Goal: Task Accomplishment & Management: Use online tool/utility

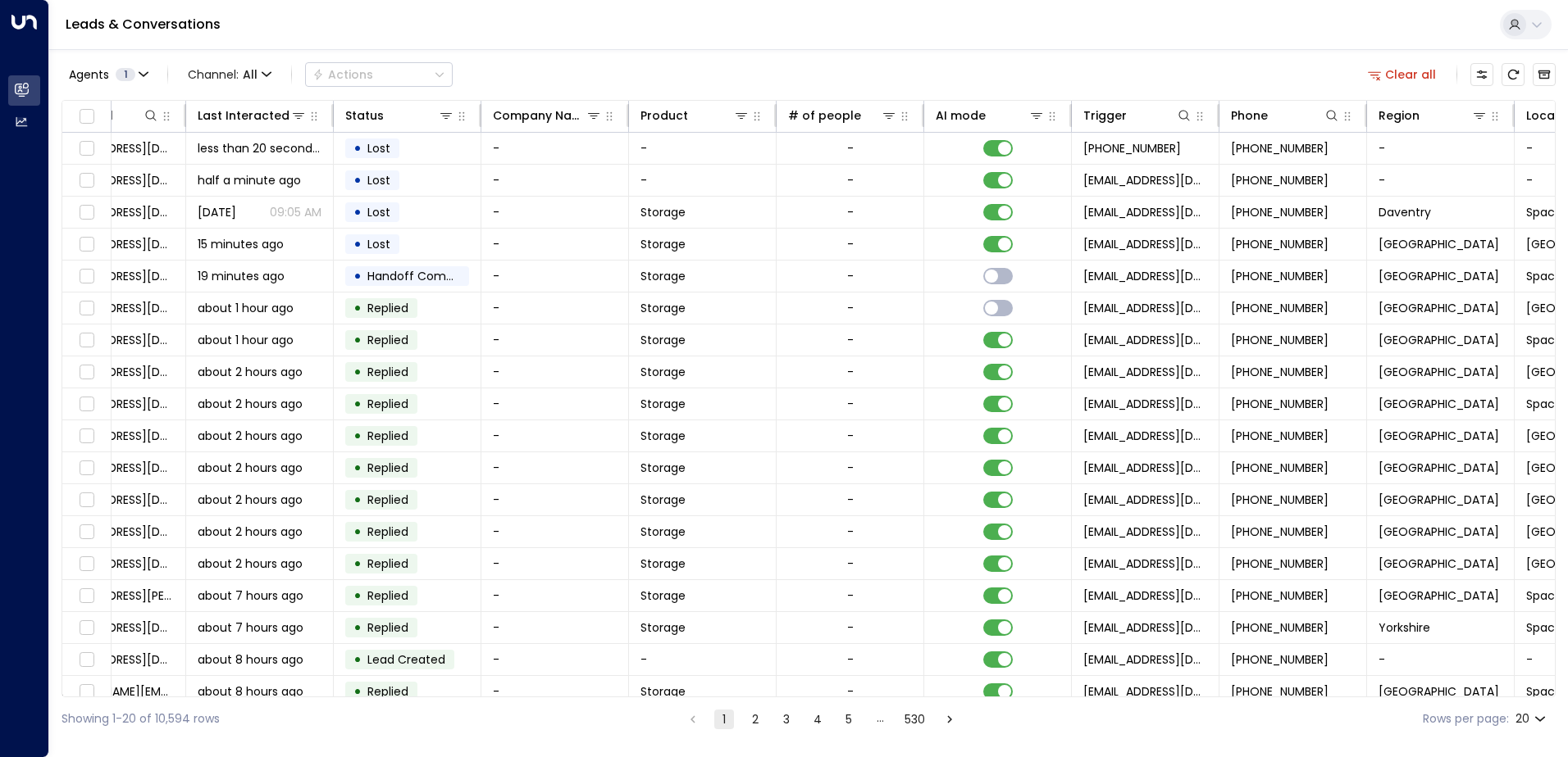
scroll to position [0, 335]
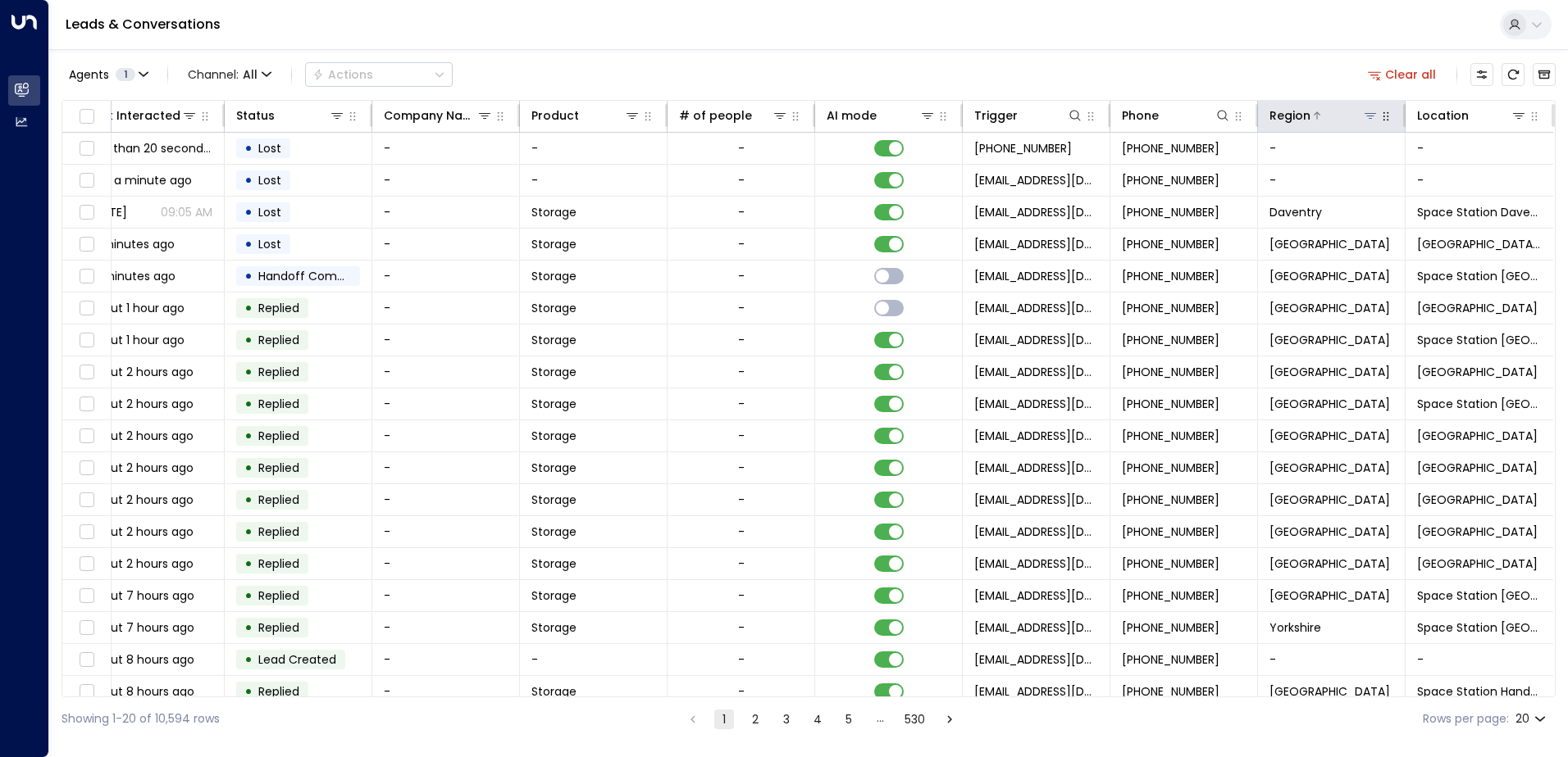
click at [1368, 113] on icon at bounding box center [1371, 115] width 13 height 13
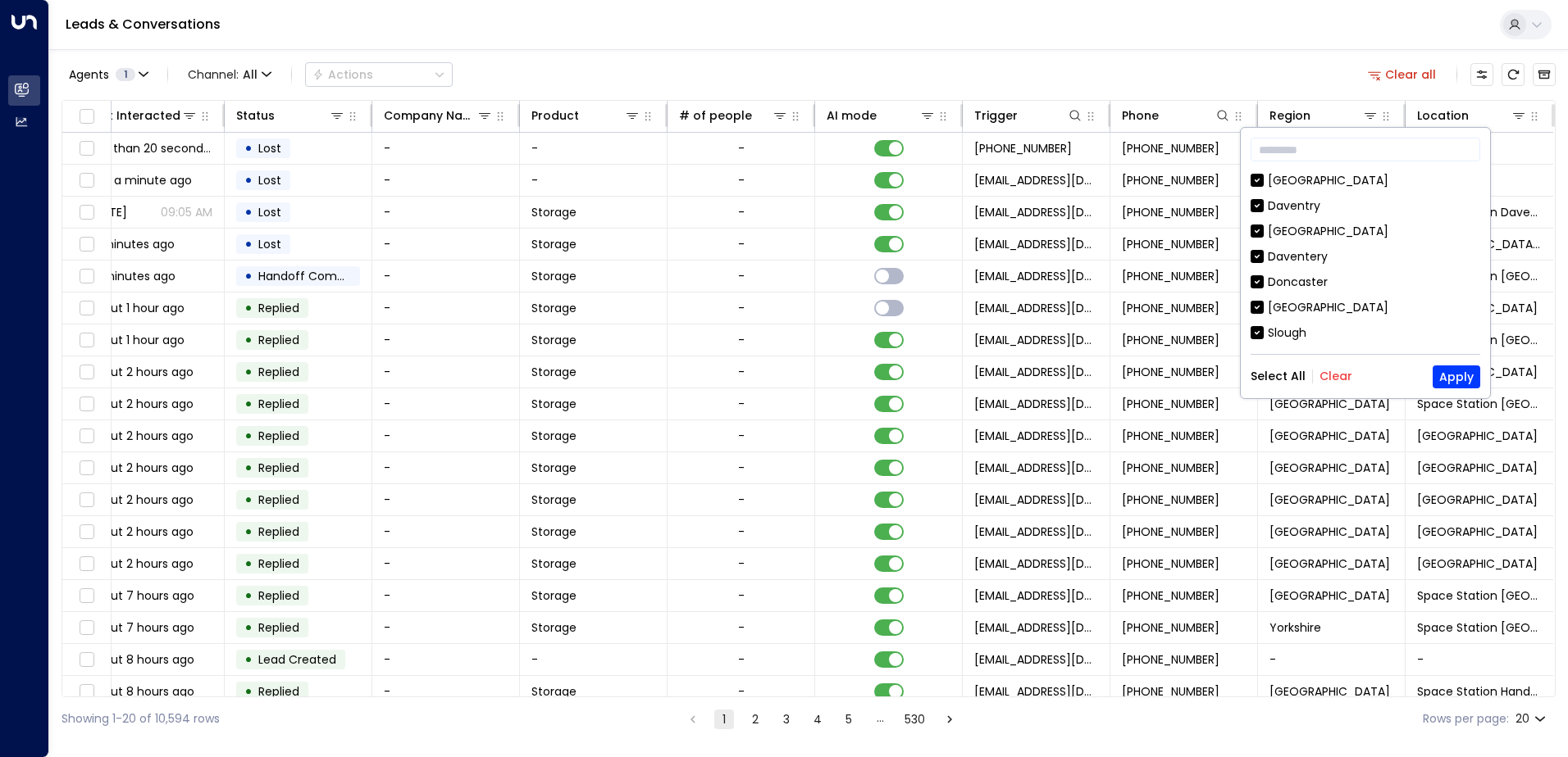
click at [1331, 375] on button "Clear" at bounding box center [1335, 377] width 32 height 13
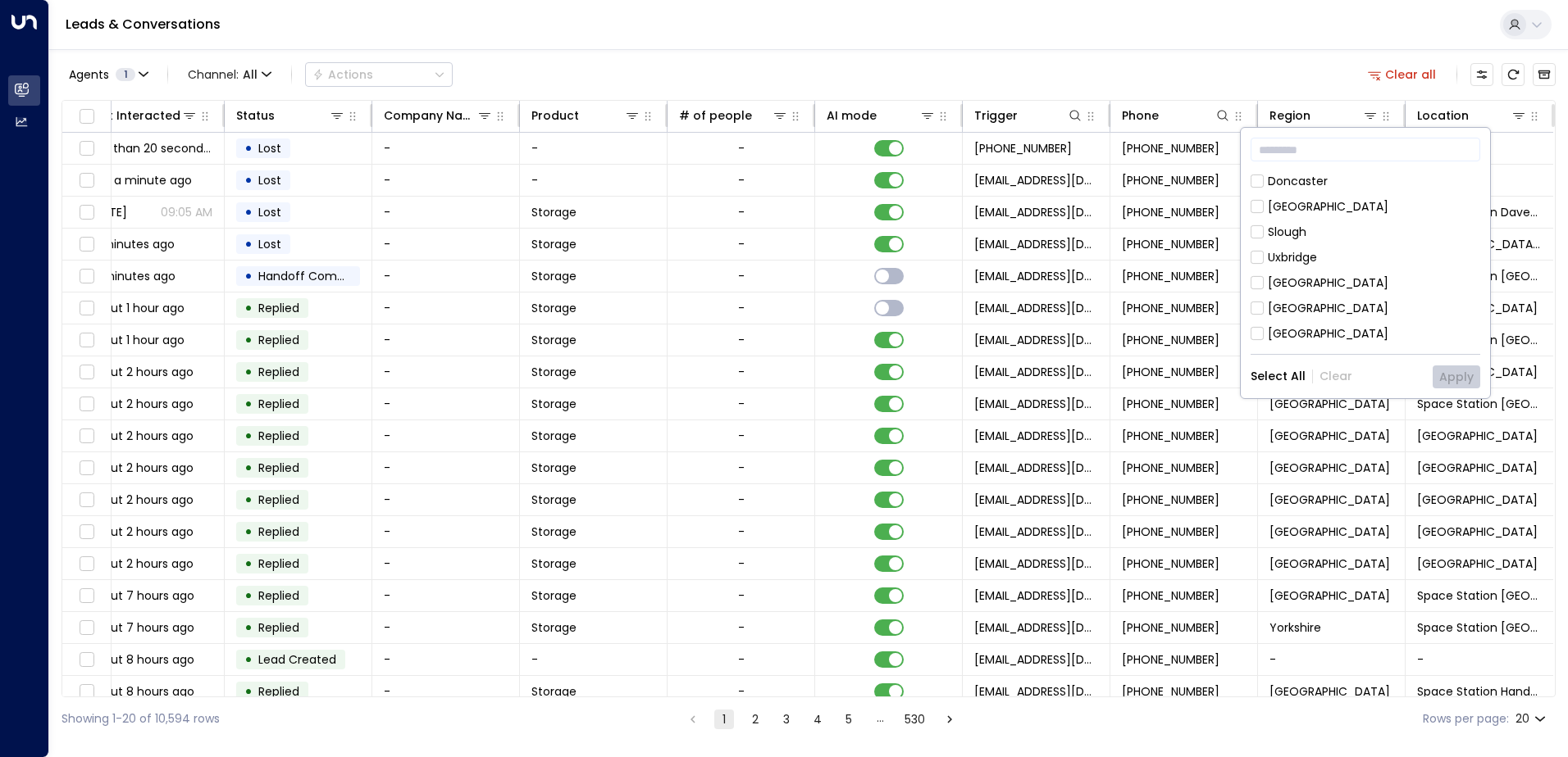
scroll to position [88, 0]
click at [1458, 372] on button "Apply" at bounding box center [1456, 377] width 48 height 23
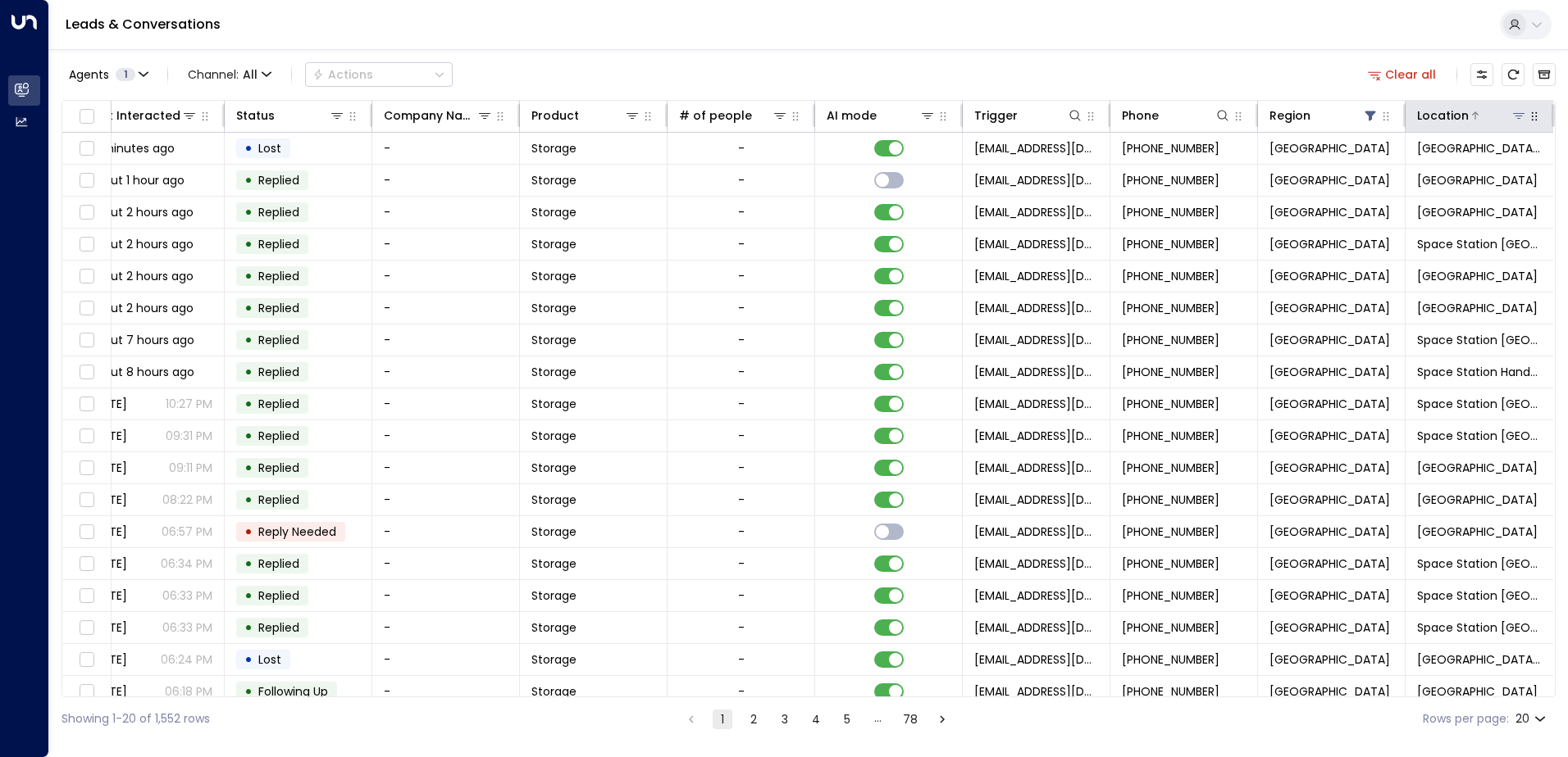
click at [1520, 109] on button at bounding box center [1517, 115] width 16 height 16
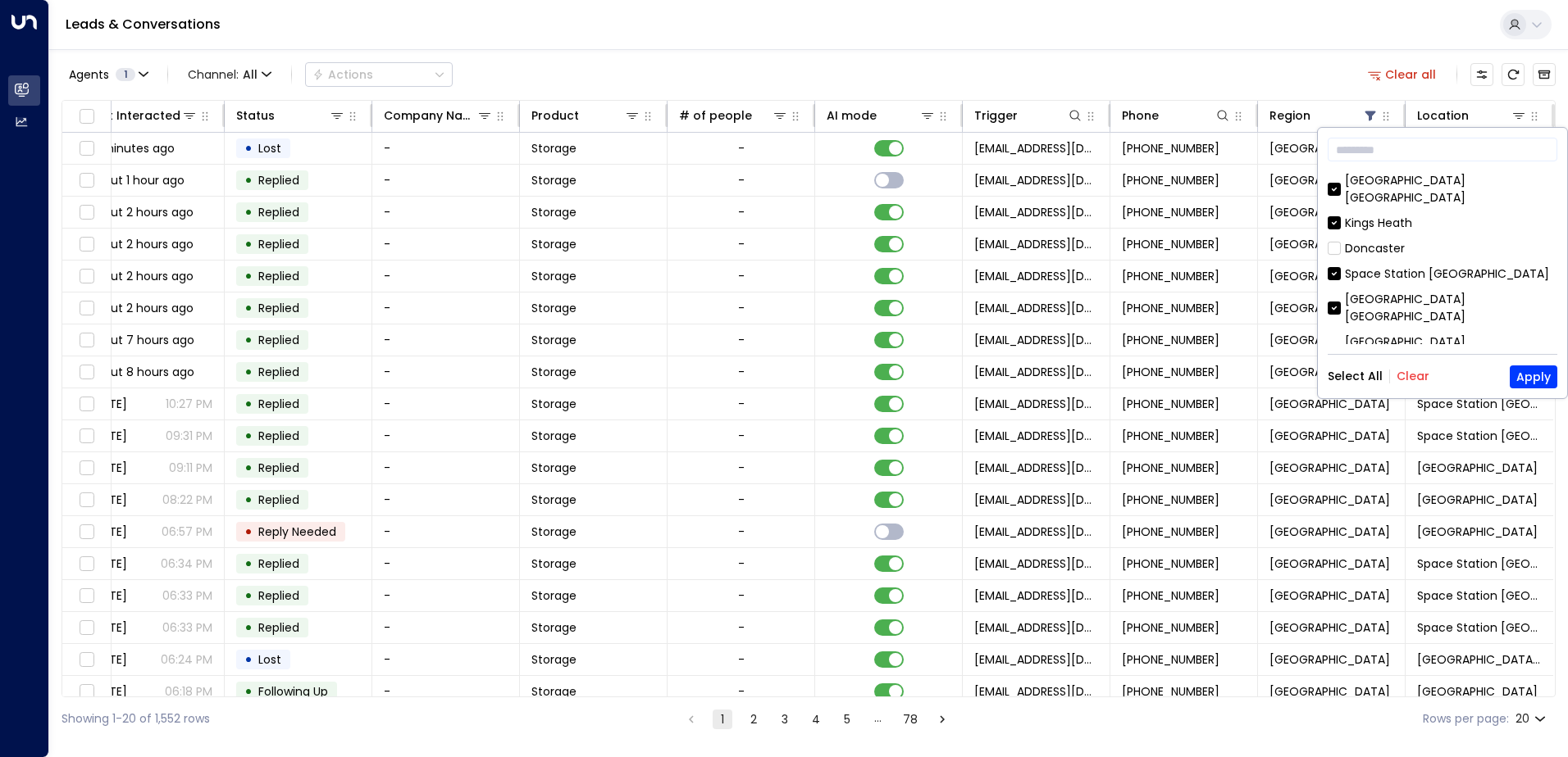
click at [1406, 376] on button "Clear" at bounding box center [1413, 377] width 32 height 13
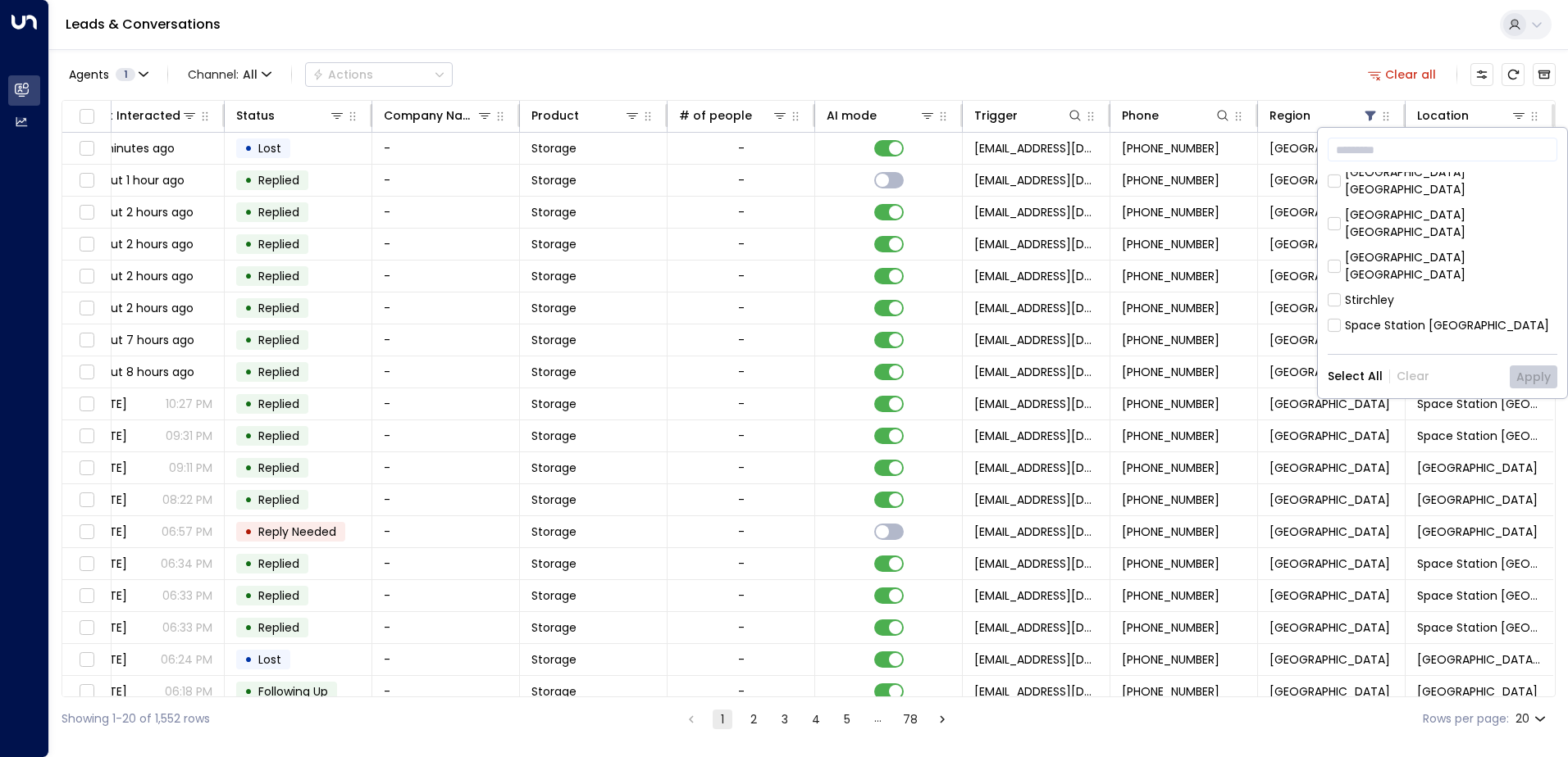
scroll to position [164, 0]
click at [1536, 382] on button "Apply" at bounding box center [1534, 377] width 48 height 23
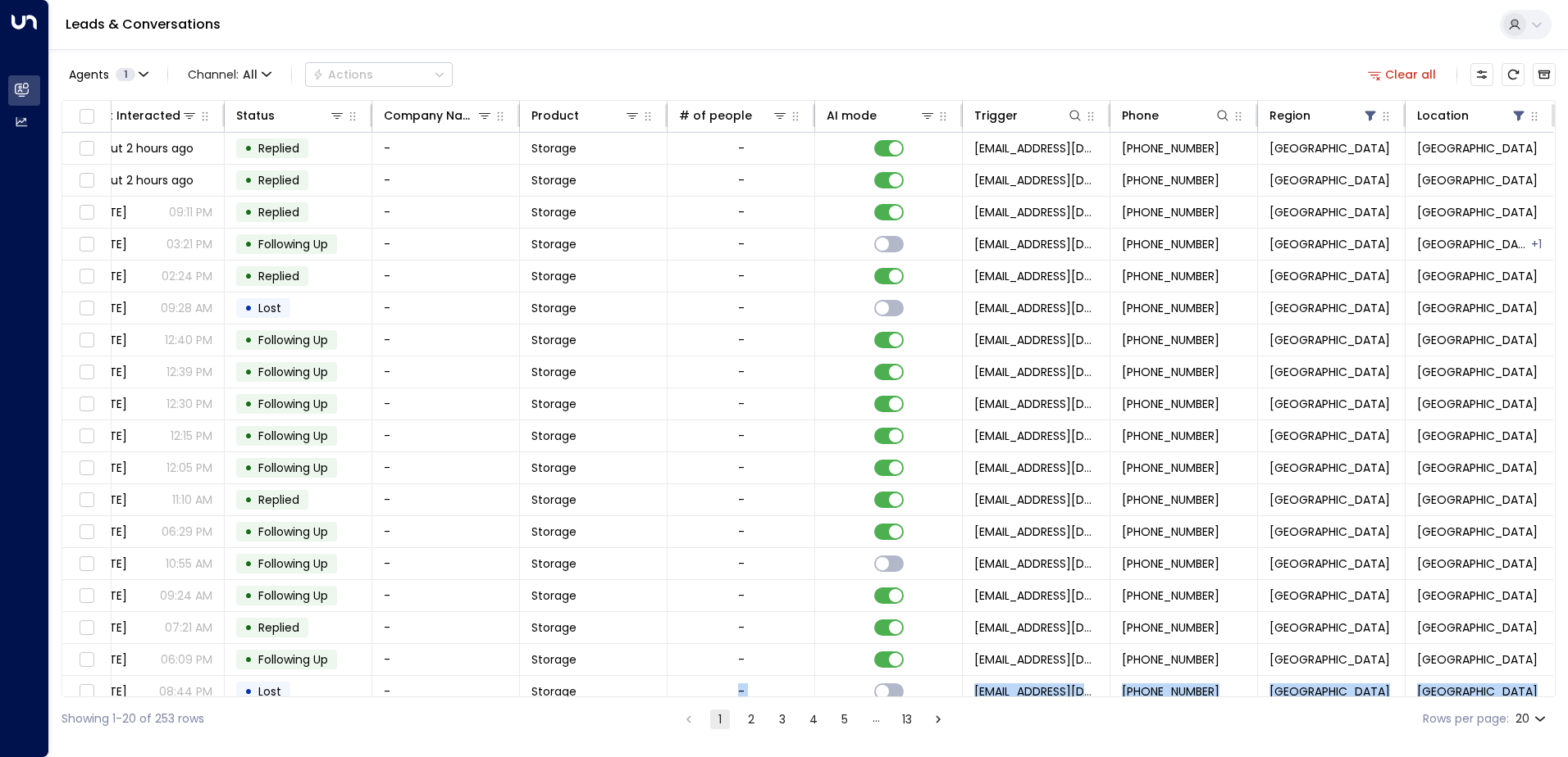
scroll to position [80, 335]
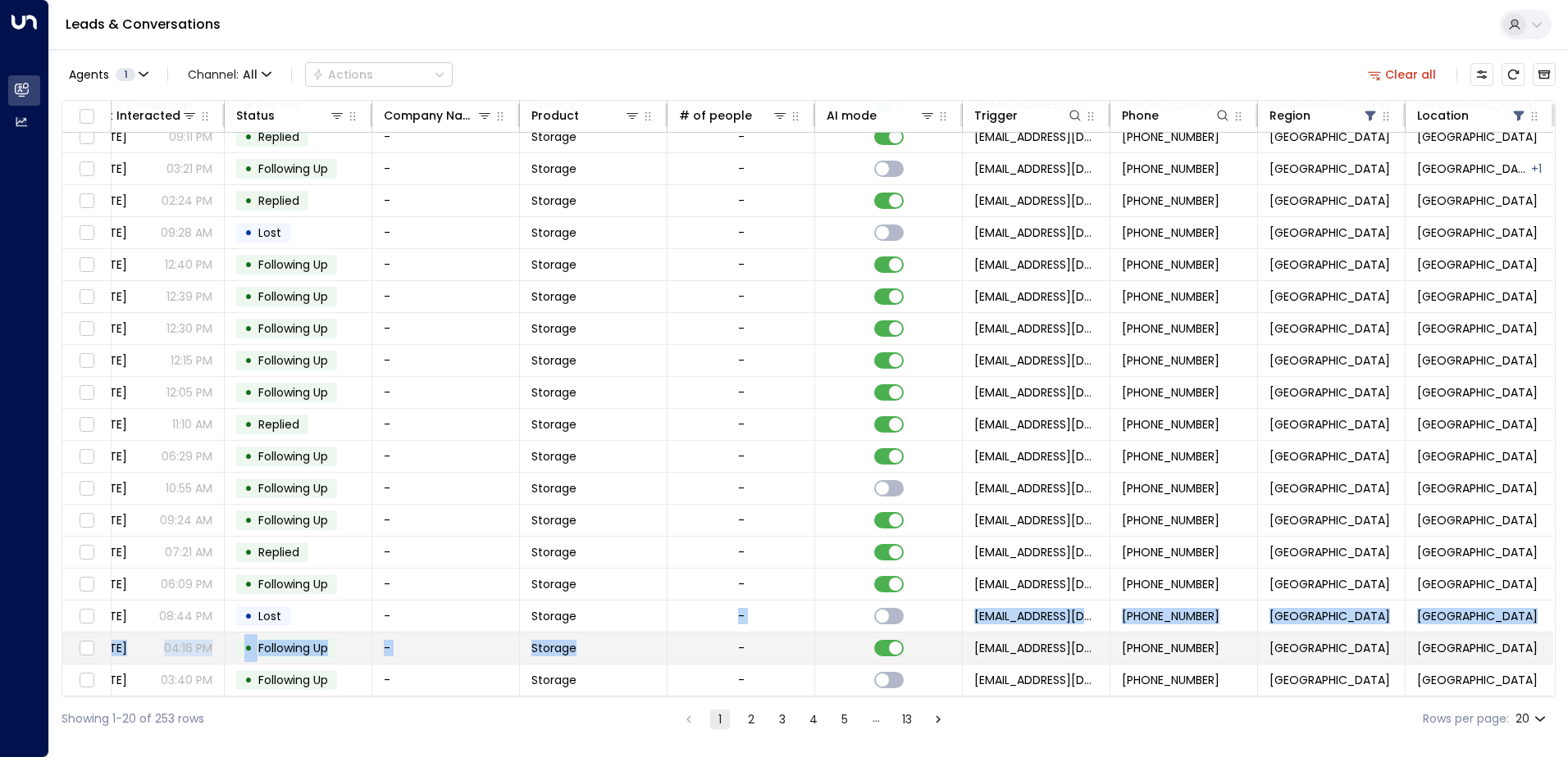
drag, startPoint x: 628, startPoint y: 691, endPoint x: 523, endPoint y: 640, distance: 116.7
click at [523, 640] on tbody "[PERSON_NAME] 1 [EMAIL_ADDRESS][DOMAIN_NAME] about 2 hours ago • Replied - Stor…" at bounding box center [643, 377] width 1820 height 640
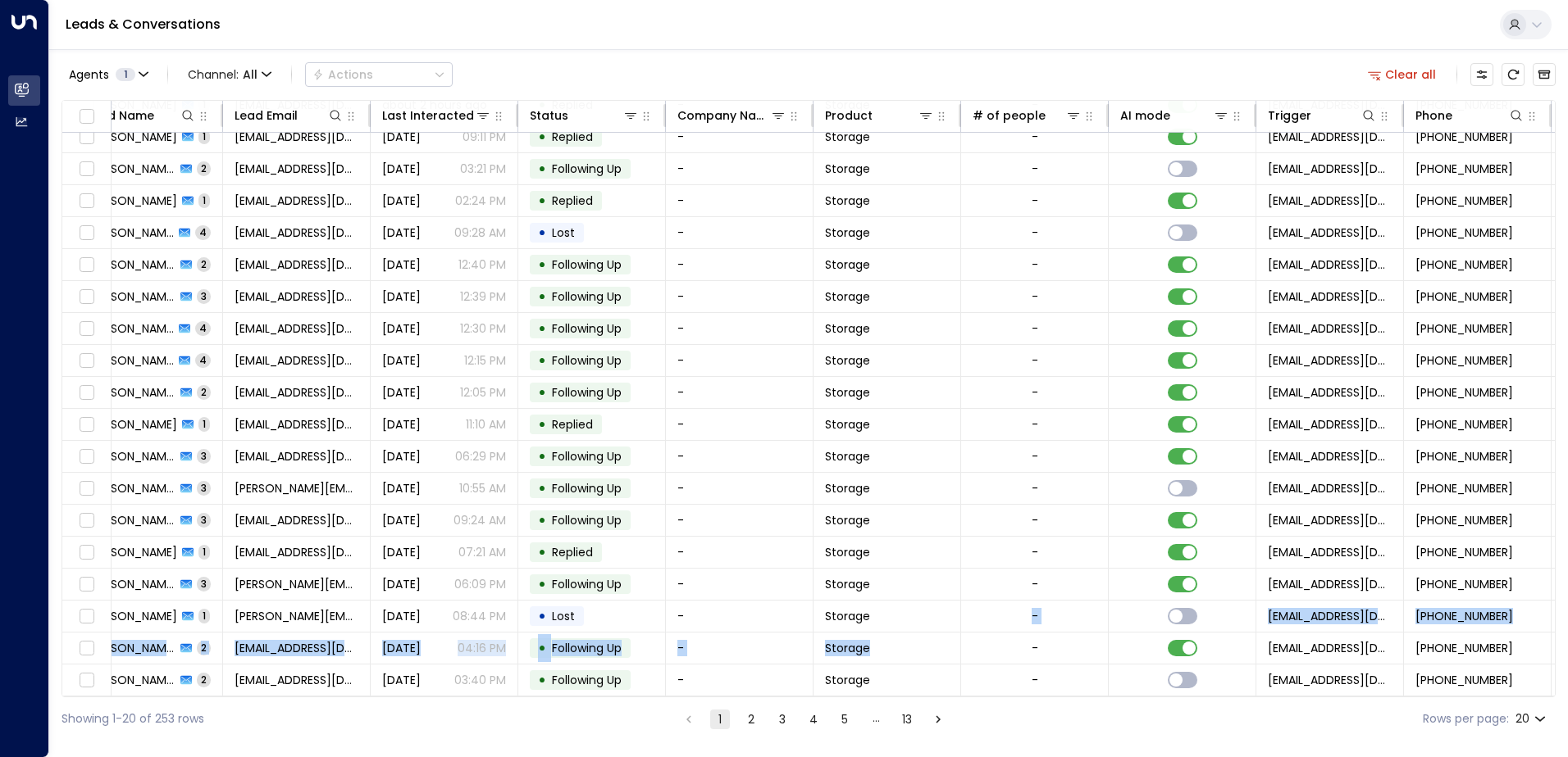
scroll to position [80, 0]
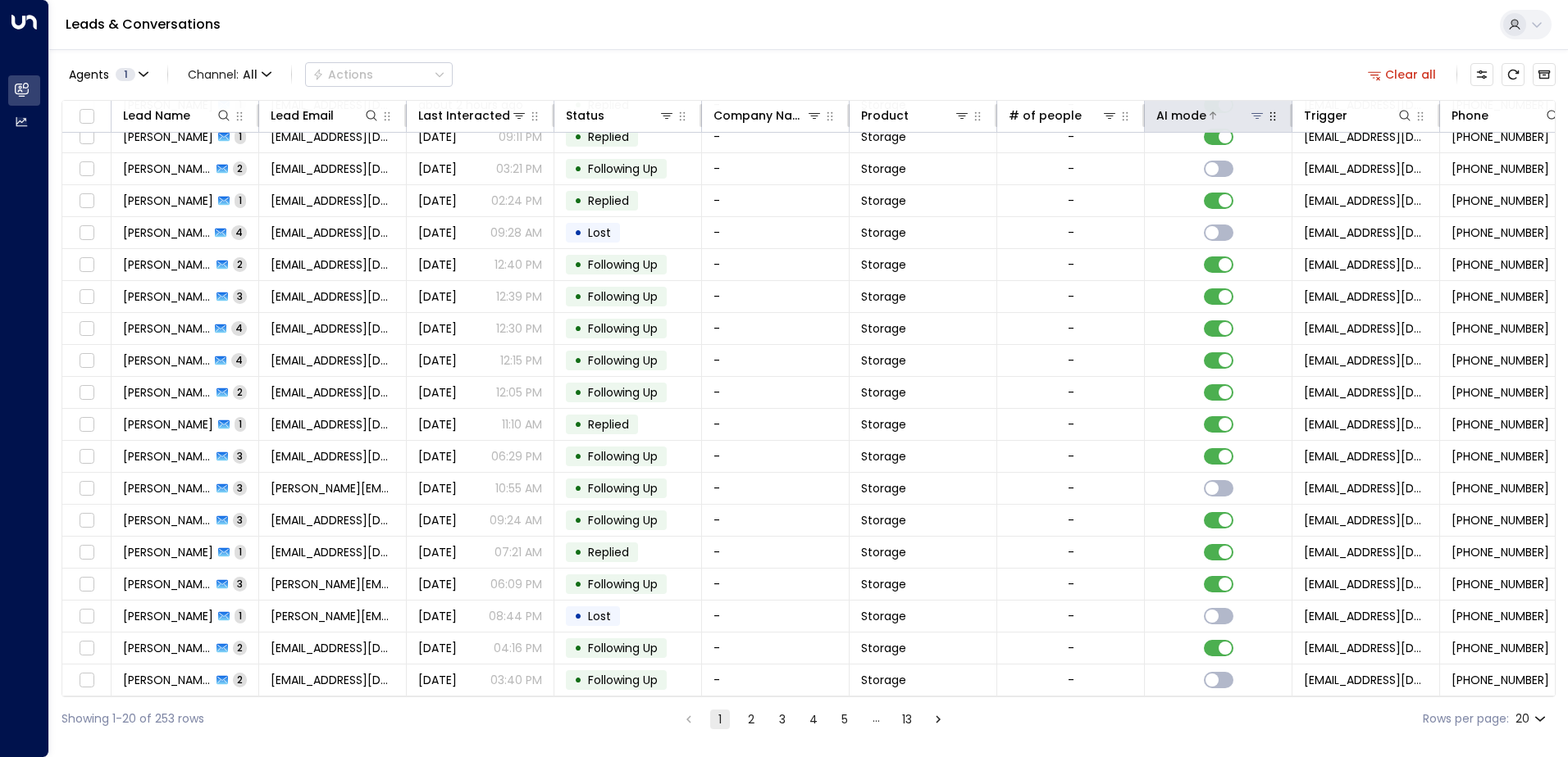
click at [1188, 120] on div "AI mode" at bounding box center [1181, 115] width 50 height 20
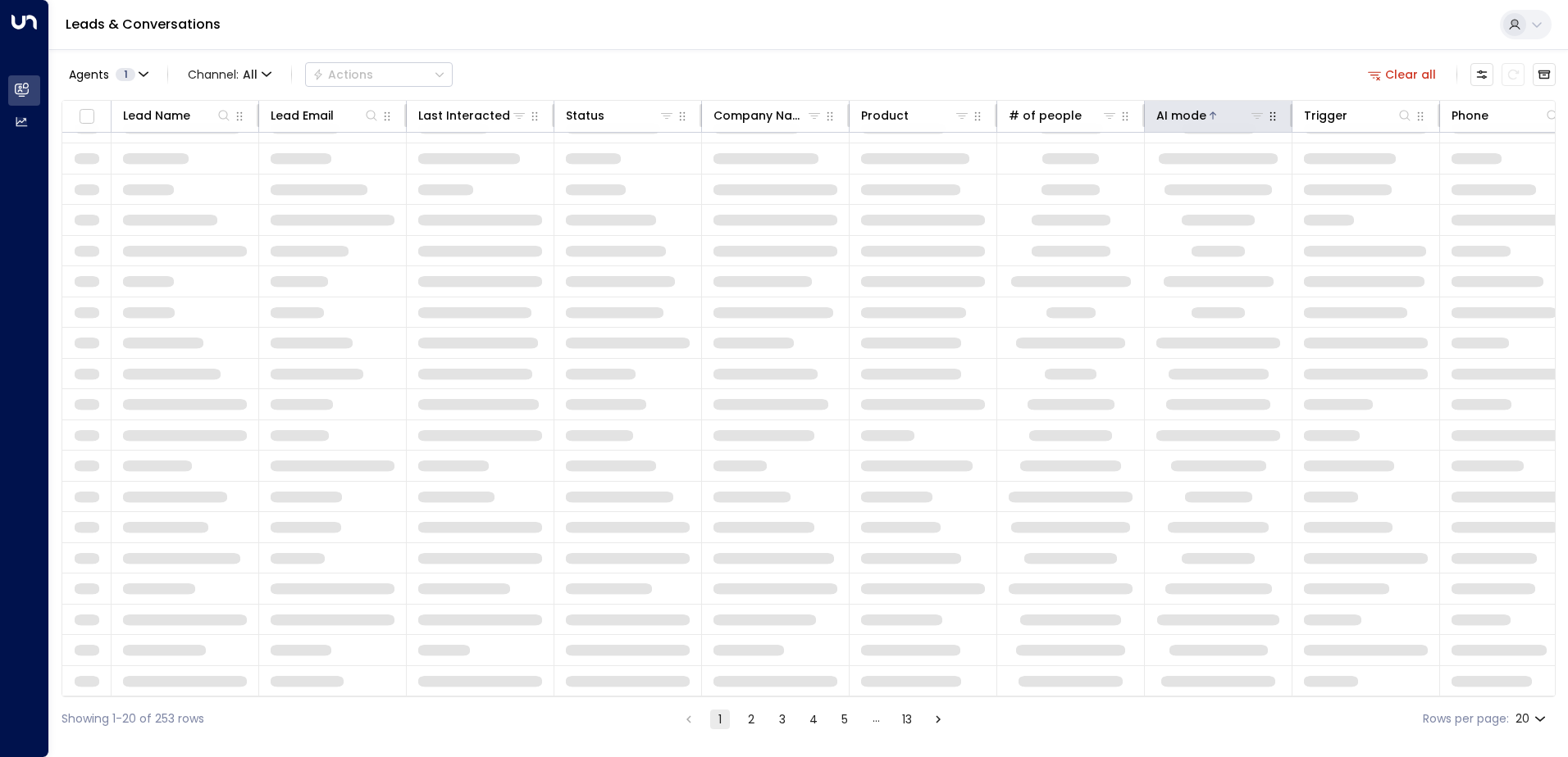
click at [1188, 120] on div "AI mode" at bounding box center [1181, 115] width 50 height 20
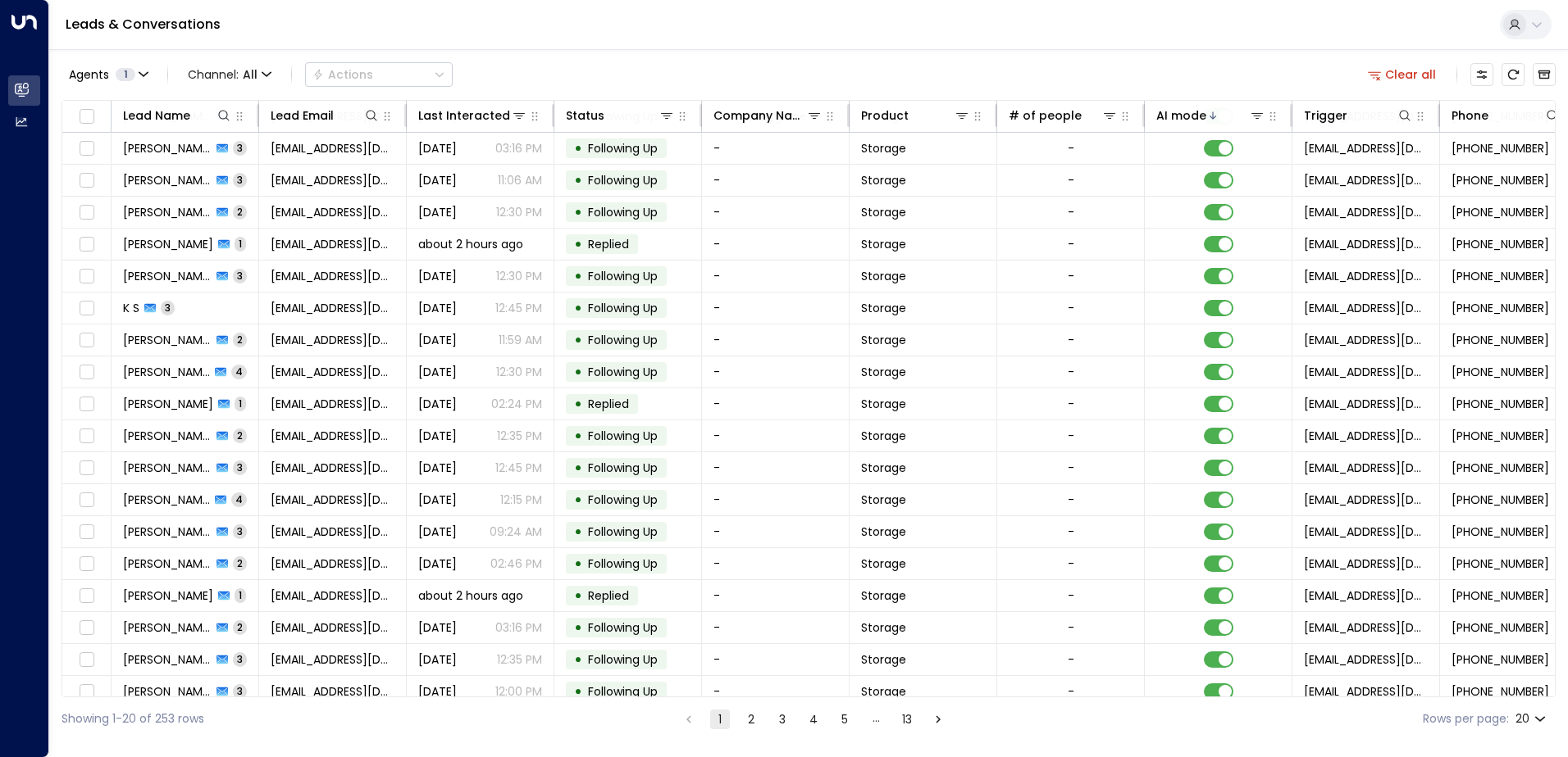
scroll to position [80, 0]
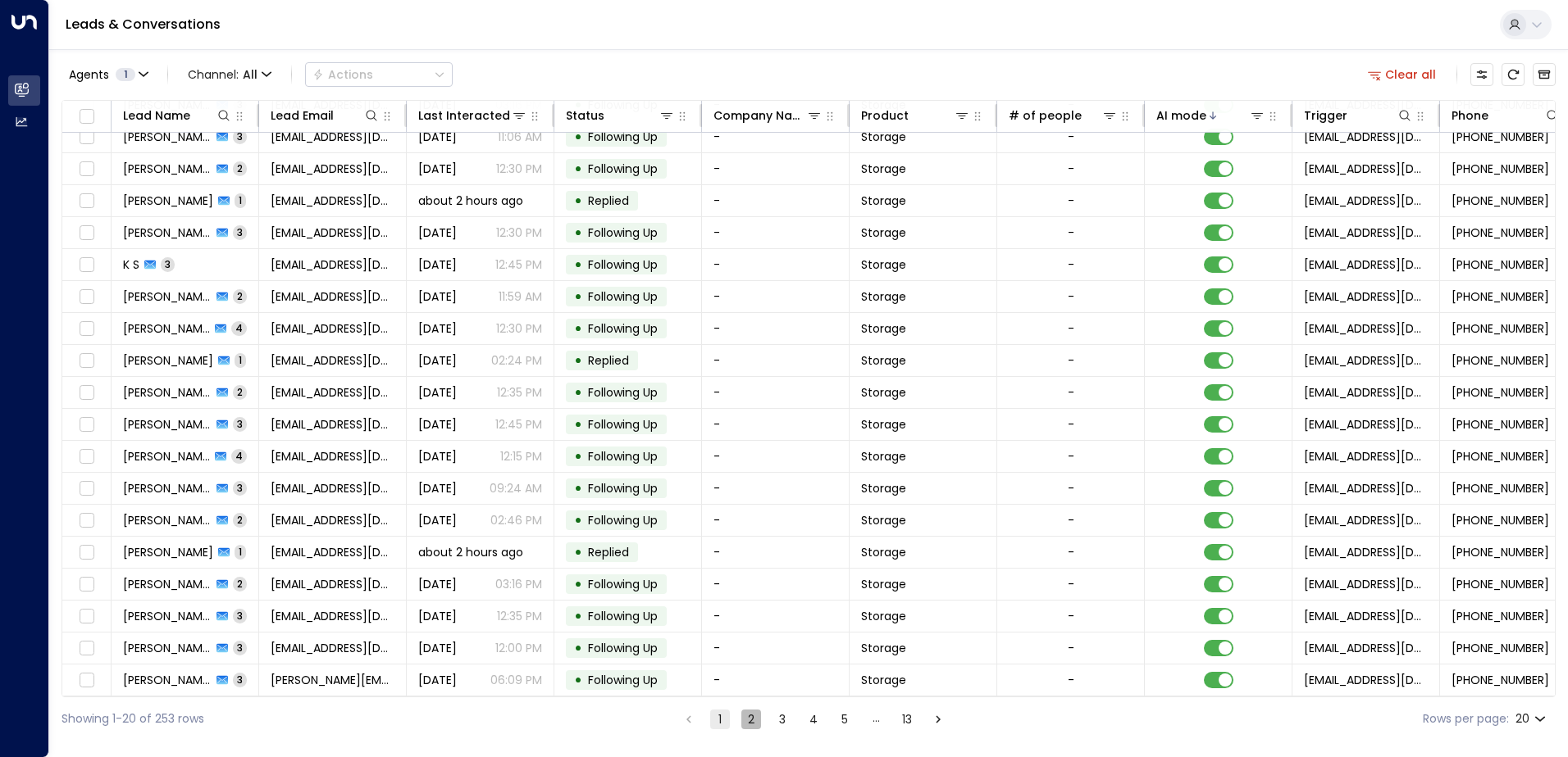
click at [752, 719] on button "2" at bounding box center [751, 719] width 20 height 20
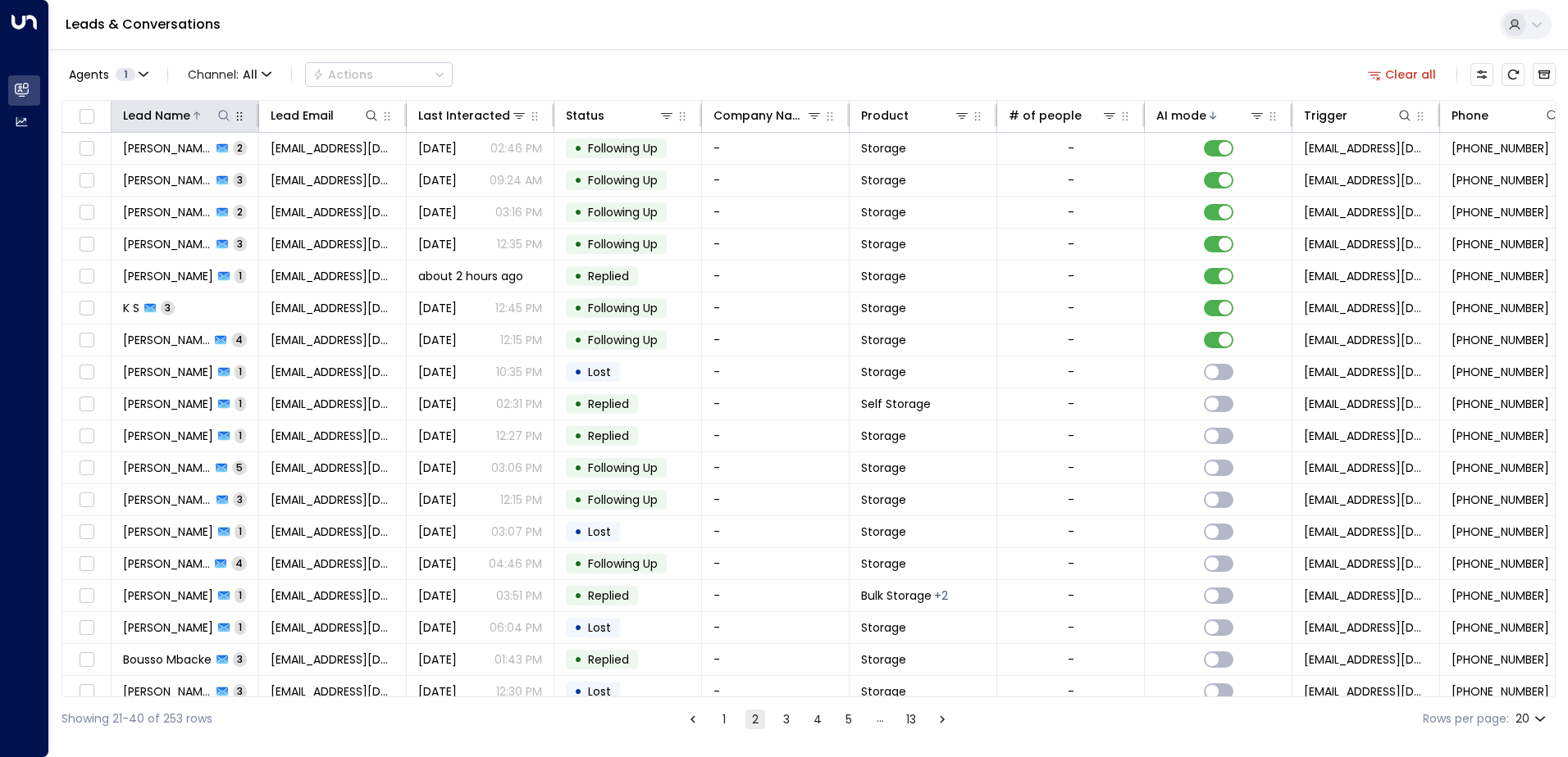
click at [178, 114] on div "Lead Name" at bounding box center [156, 115] width 67 height 20
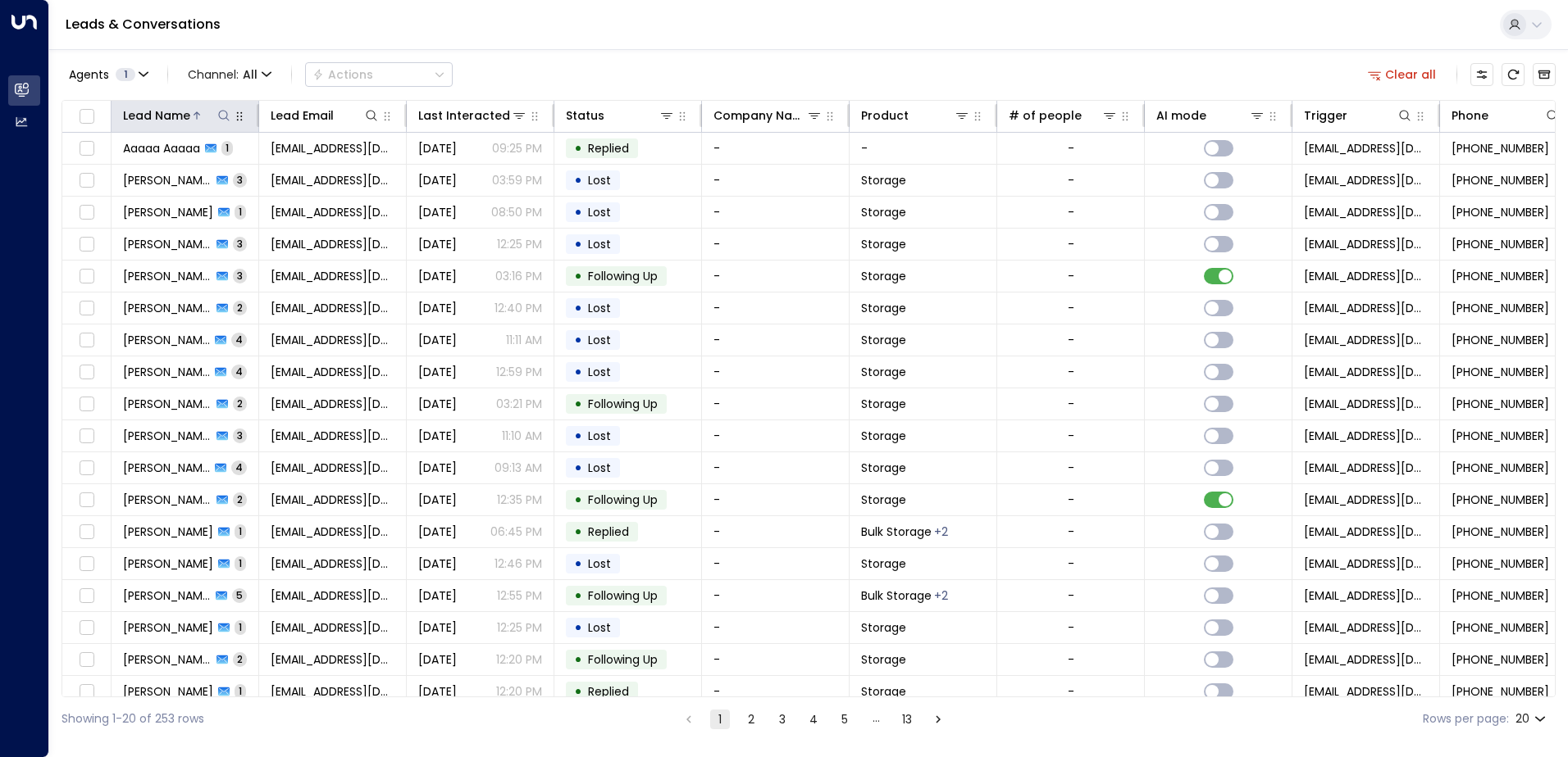
click at [222, 119] on icon at bounding box center [223, 114] width 10 height 10
click at [190, 176] on input "text" at bounding box center [223, 175] width 226 height 31
type input "*****"
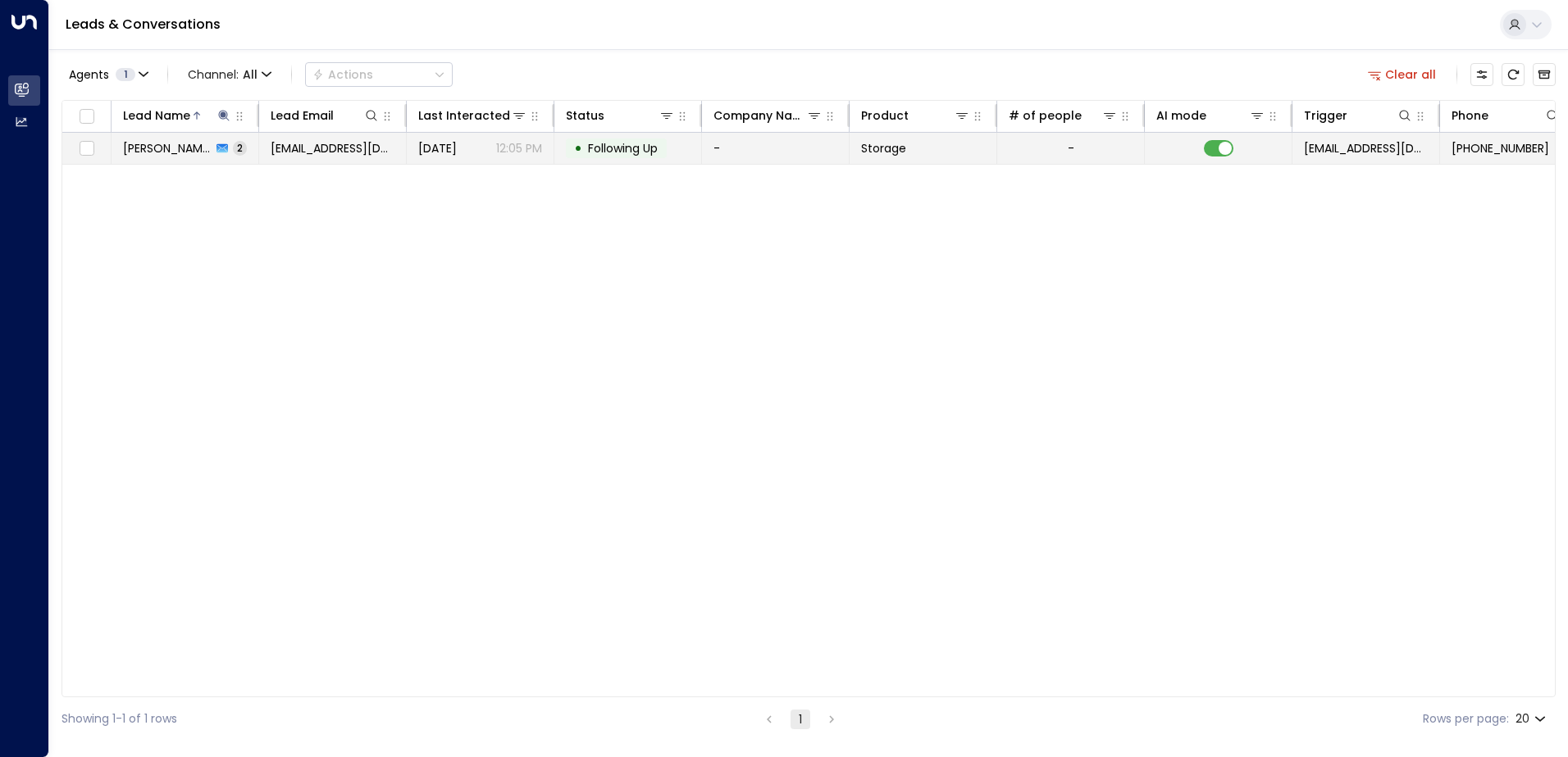
click at [729, 153] on td "-" at bounding box center [775, 148] width 148 height 31
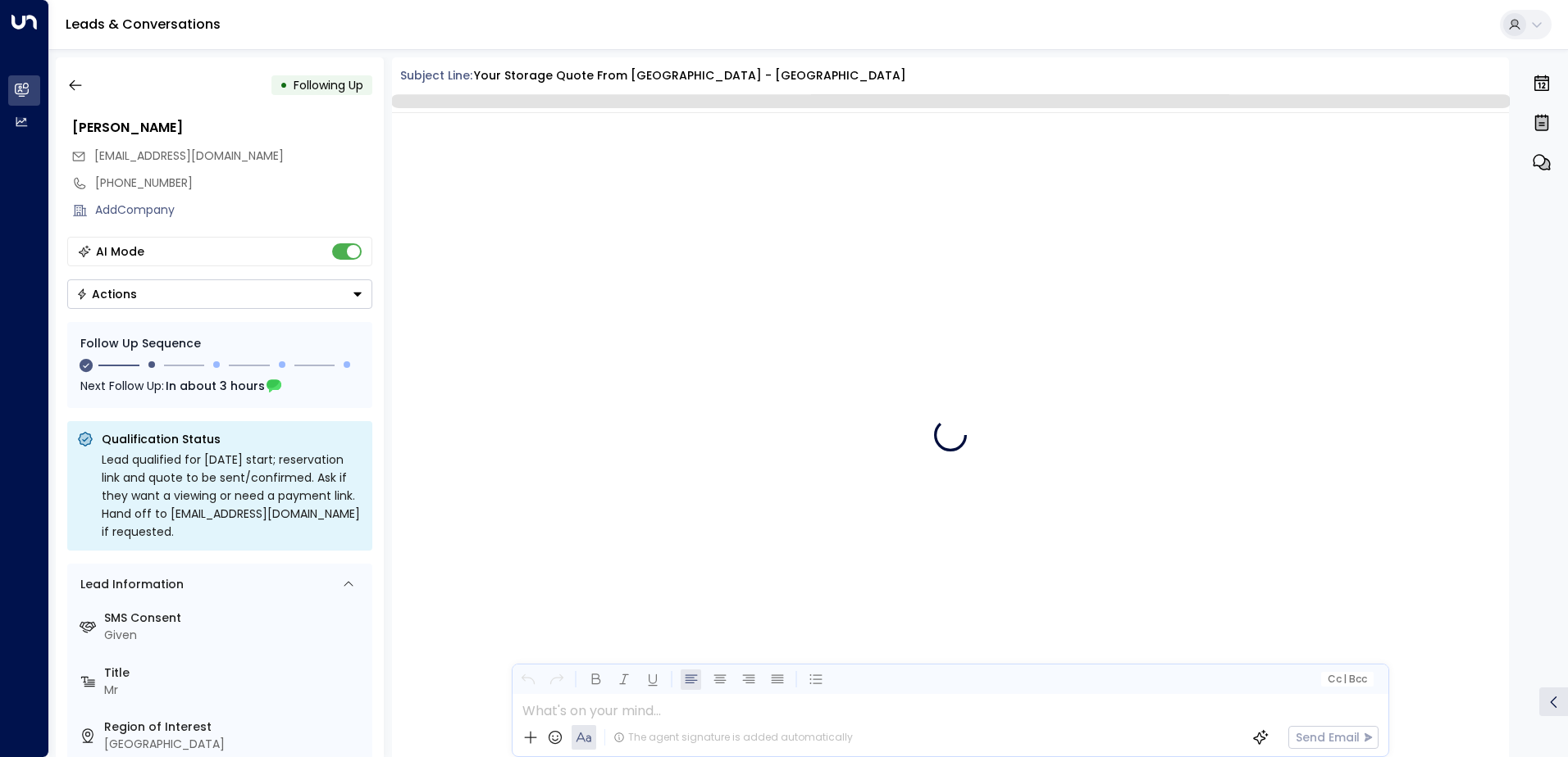
scroll to position [1156, 0]
